Goal: Navigation & Orientation: Find specific page/section

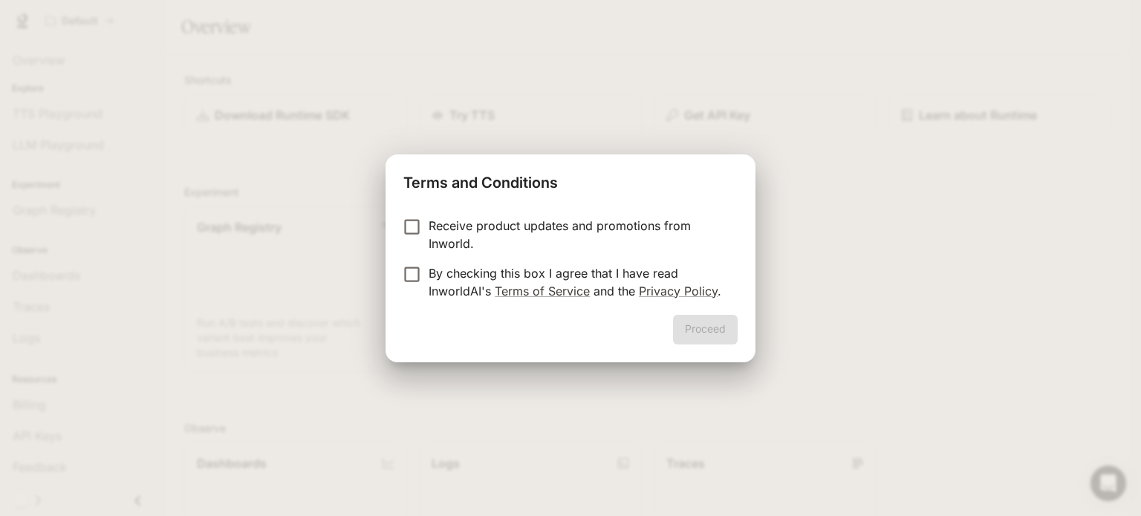
click at [434, 227] on p "Receive product updates and promotions from Inworld." at bounding box center [577, 235] width 297 height 36
click at [442, 278] on p "By checking this box I agree that I have read InworldAI's Terms of Service and …" at bounding box center [577, 282] width 297 height 36
click at [692, 324] on button "Proceed" at bounding box center [705, 330] width 65 height 30
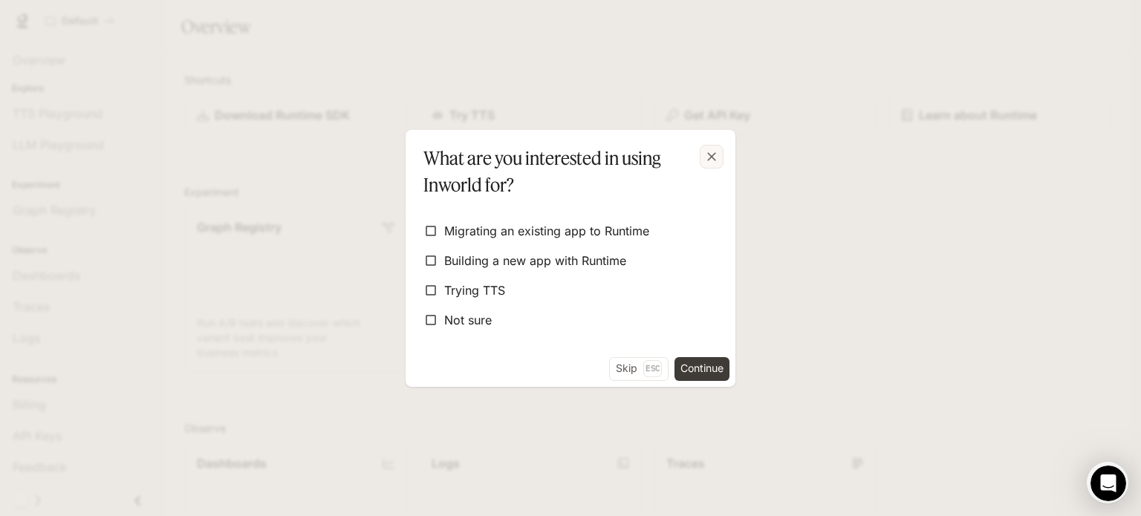
click at [709, 162] on icon "button" at bounding box center [711, 156] width 15 height 15
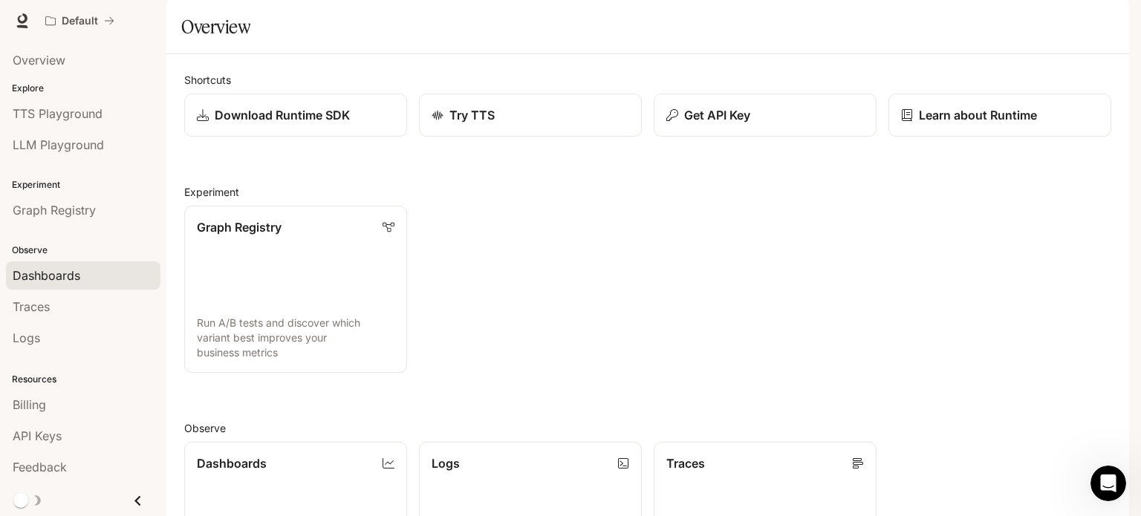
click at [93, 272] on div "Dashboards" at bounding box center [83, 276] width 141 height 18
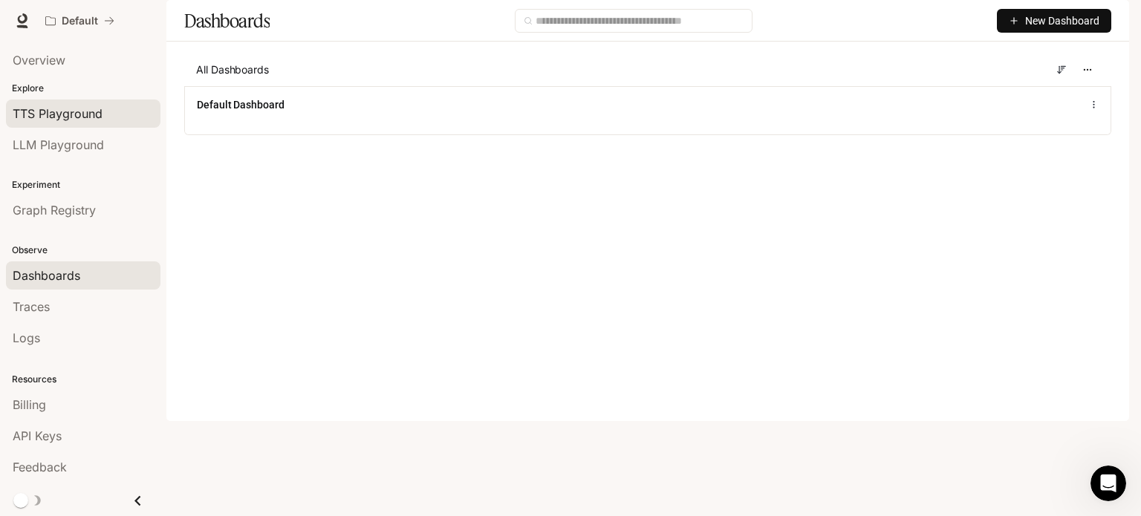
click at [84, 115] on span "TTS Playground" at bounding box center [58, 114] width 90 height 18
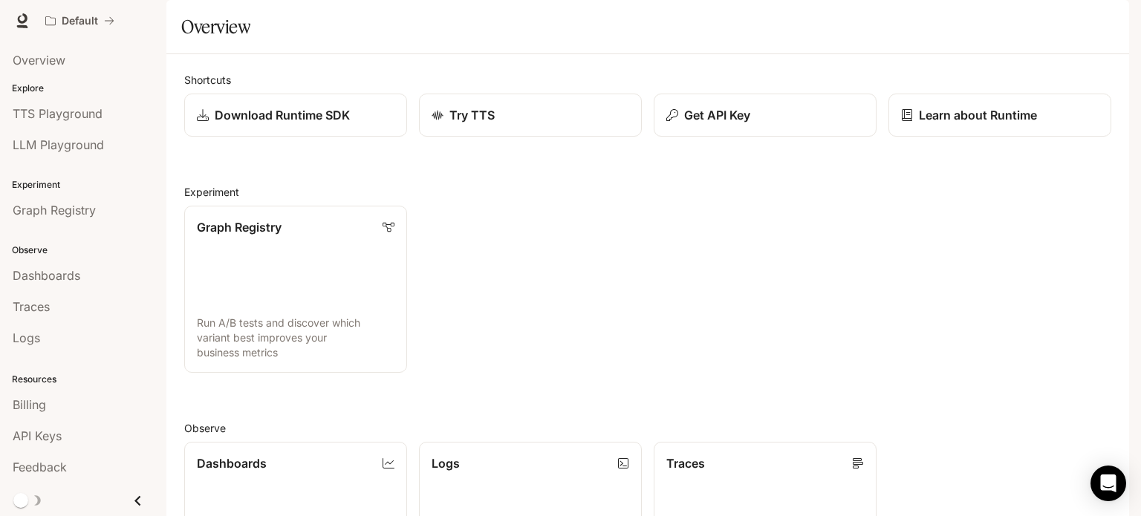
scroll to position [394, 0]
click at [965, 430] on div "Dashboards View and analyze your workspace metrics Logs Search and filter syste…" at bounding box center [641, 519] width 939 height 179
